Goal: Task Accomplishment & Management: Manage account settings

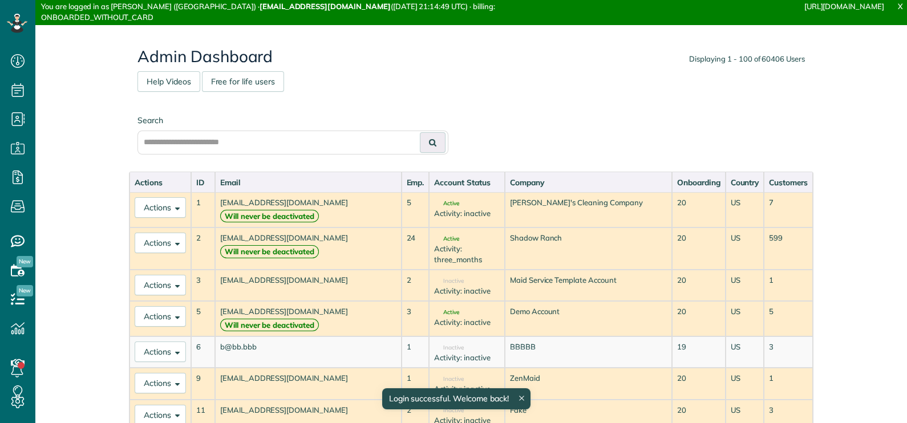
scroll to position [5, 5]
click at [169, 306] on button "Actions" at bounding box center [160, 316] width 51 height 21
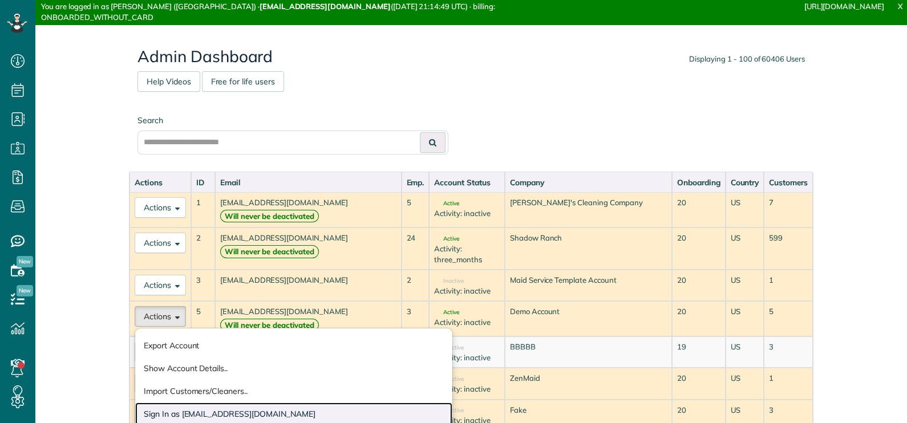
click at [250, 403] on link "Sign In as maidmarketing@template.com" at bounding box center [293, 414] width 317 height 23
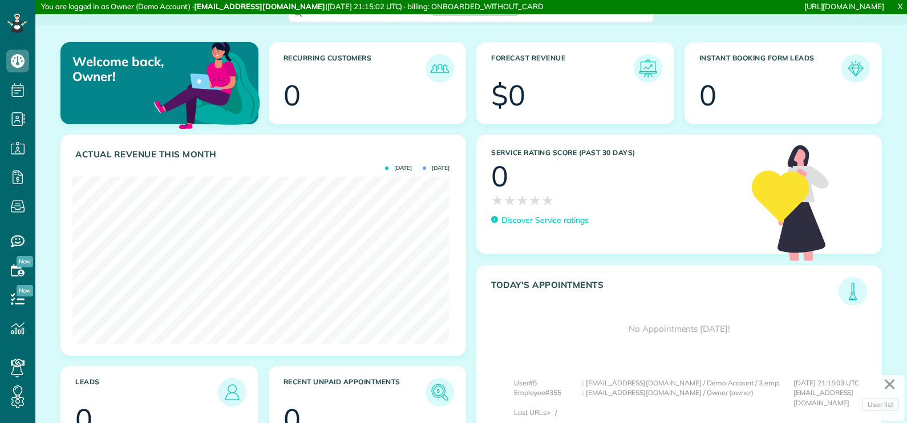
scroll to position [166, 376]
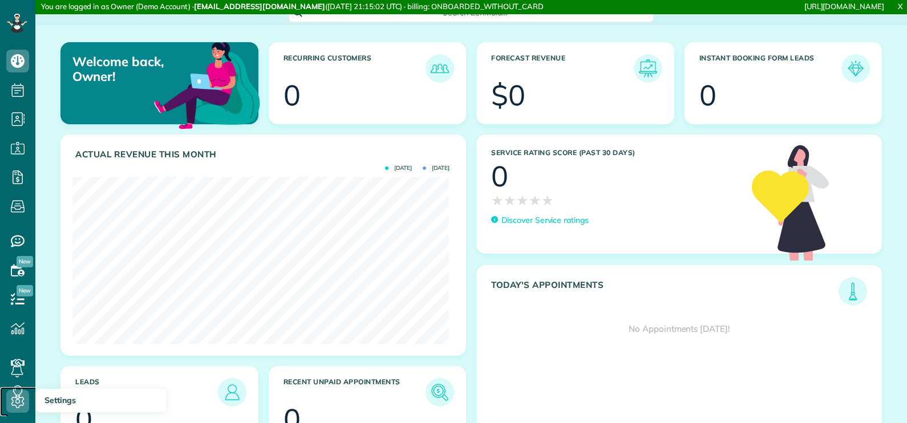
click at [19, 396] on use at bounding box center [17, 402] width 13 height 14
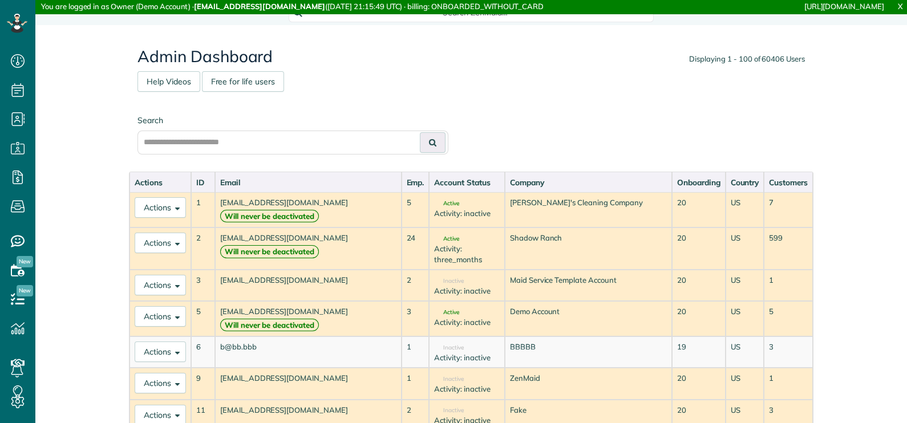
scroll to position [5, 5]
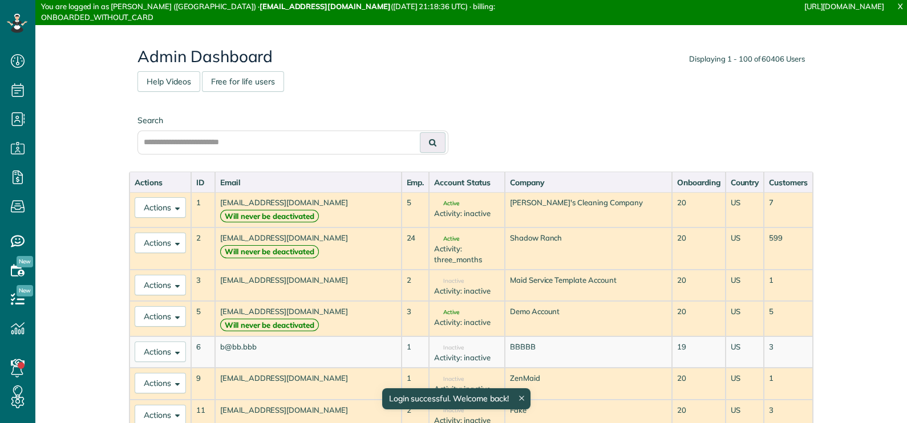
scroll to position [5, 5]
click at [169, 211] on button "Actions" at bounding box center [160, 207] width 51 height 21
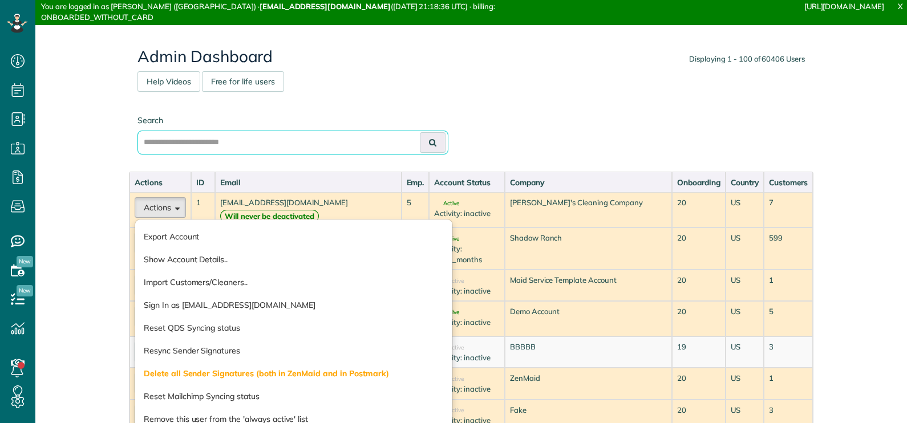
click at [265, 138] on input "text" at bounding box center [292, 143] width 311 height 24
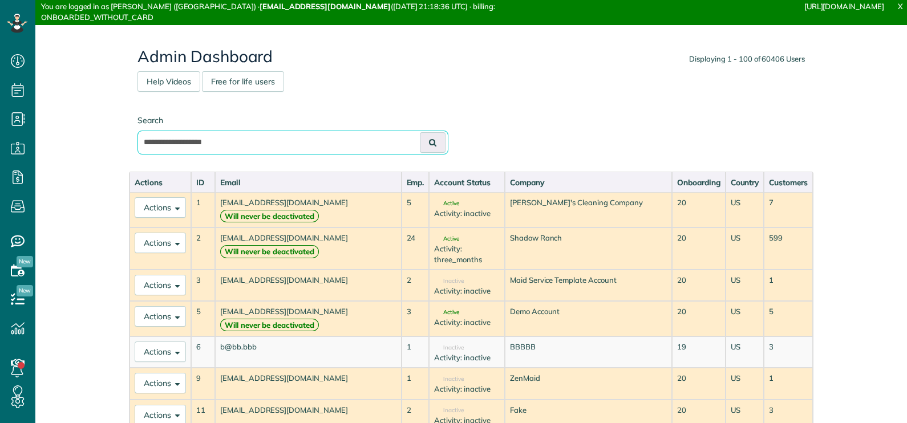
type input "**********"
click at [420, 132] on button at bounding box center [433, 142] width 26 height 21
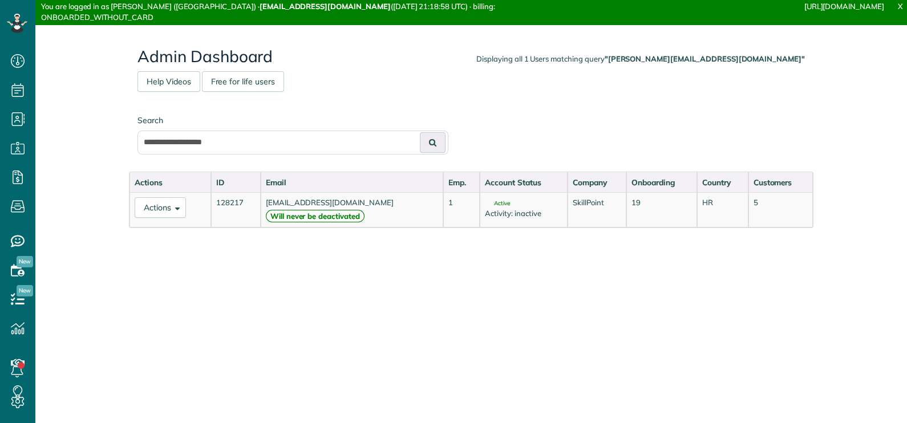
scroll to position [5, 5]
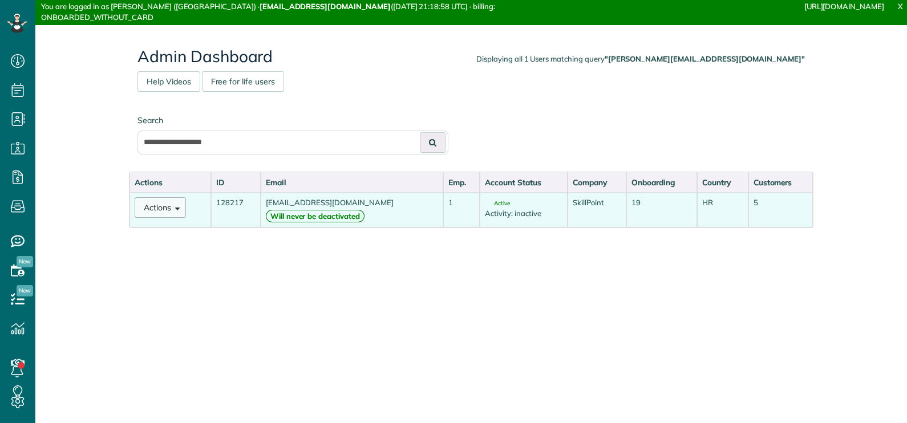
click at [163, 200] on button "Actions" at bounding box center [160, 207] width 51 height 21
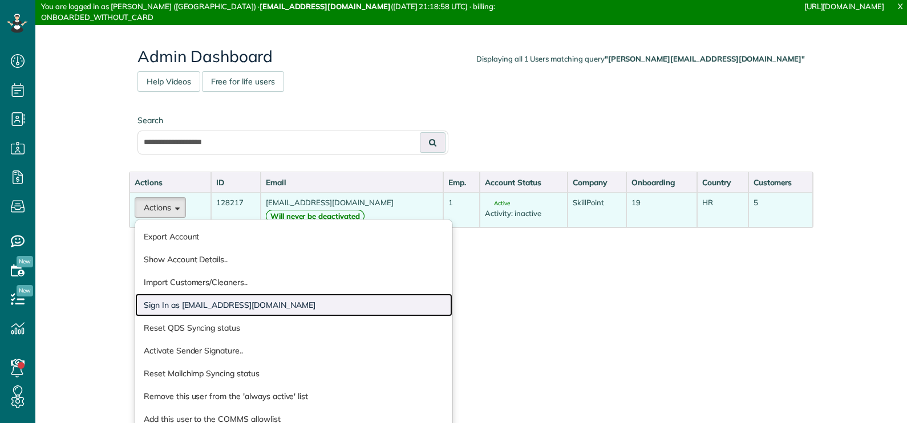
click at [217, 304] on link "Sign In as nikolina@zenmaid.com" at bounding box center [293, 305] width 317 height 23
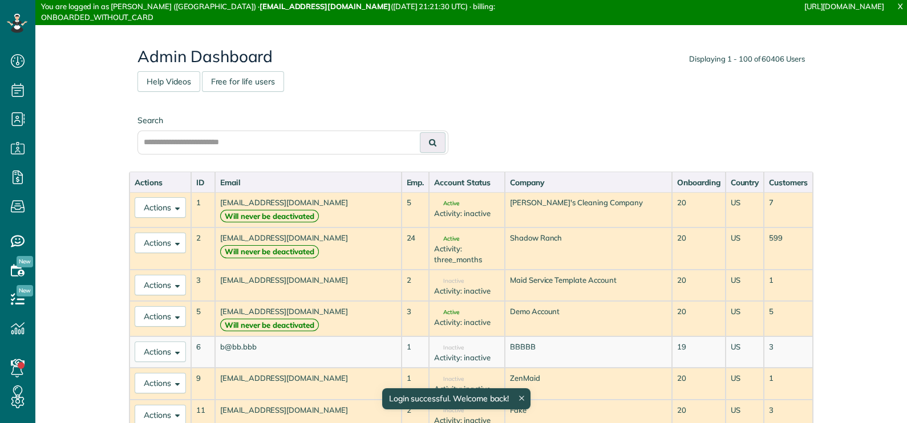
scroll to position [5, 5]
click at [174, 241] on span at bounding box center [175, 242] width 9 height 9
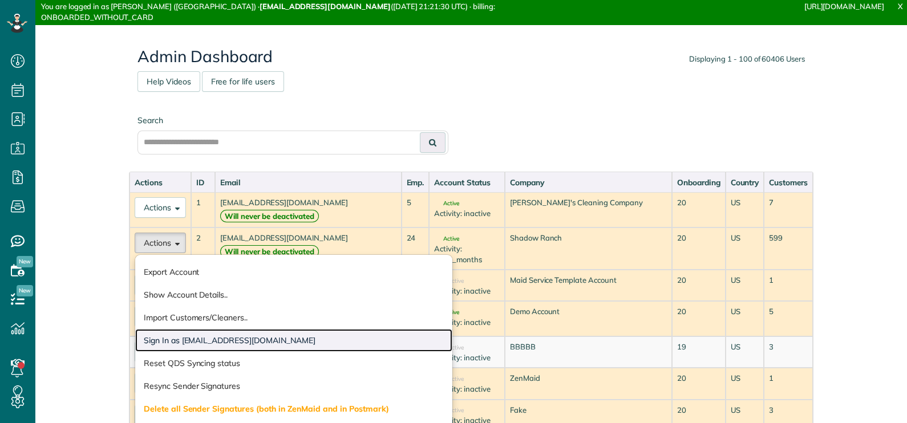
click at [180, 342] on link "Sign In as adevabhaktuni@gmail.com" at bounding box center [293, 340] width 317 height 23
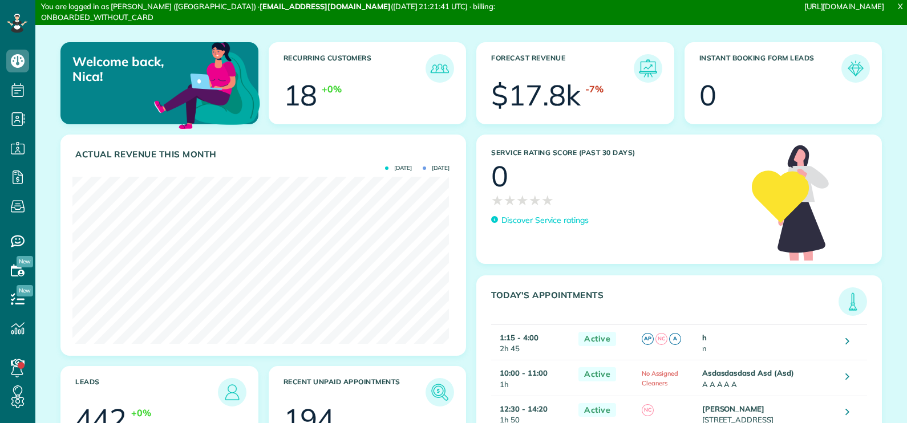
scroll to position [166, 376]
click at [58, 399] on span "Settings" at bounding box center [59, 400] width 31 height 10
